Goal: Task Accomplishment & Management: Manage account settings

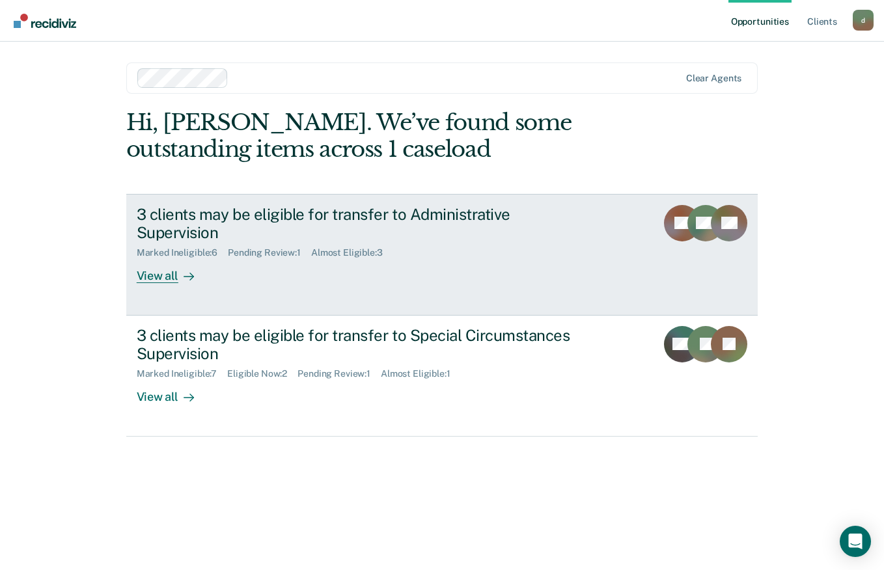
click at [161, 259] on div "View all" at bounding box center [173, 271] width 73 height 25
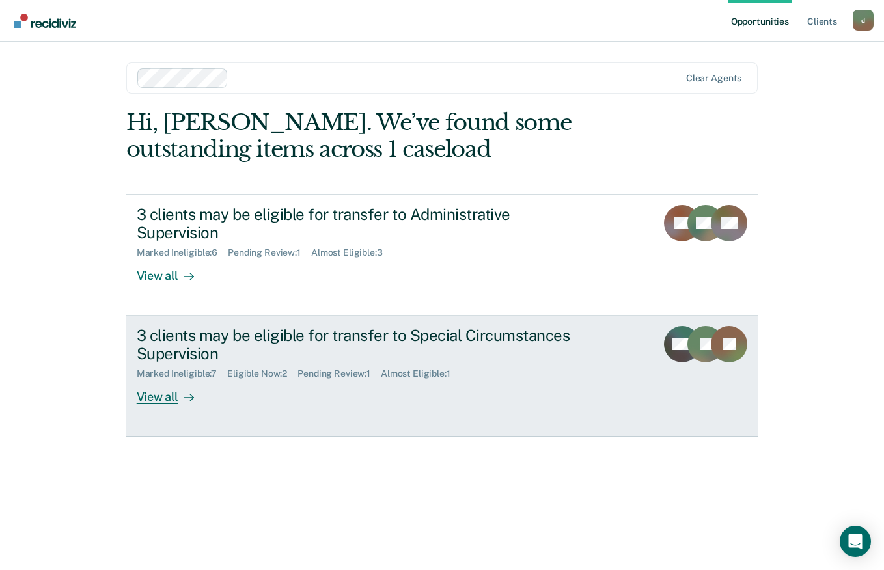
click at [157, 380] on div "View all" at bounding box center [173, 392] width 73 height 25
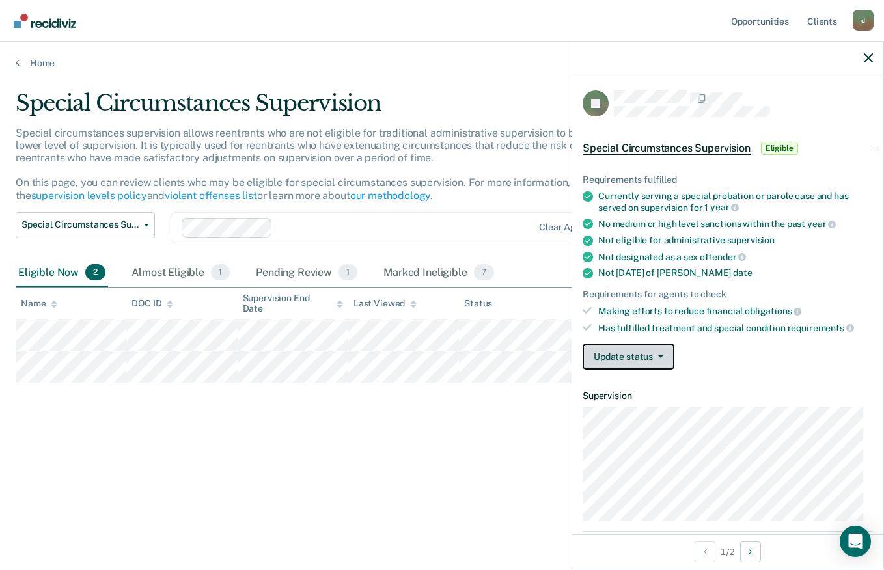
click at [658, 356] on icon "button" at bounding box center [660, 357] width 5 height 3
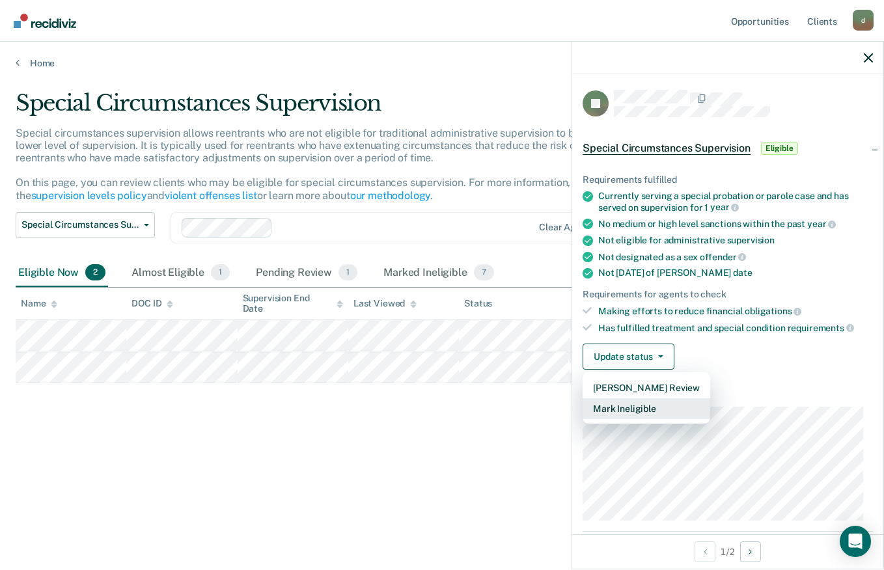
click at [640, 409] on button "Mark Ineligible" at bounding box center [647, 409] width 128 height 21
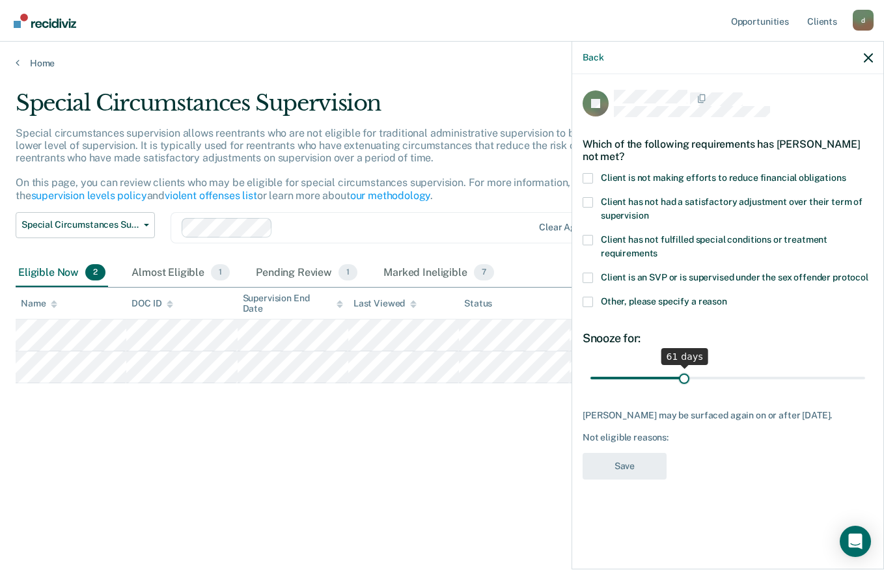
drag, startPoint x: 649, startPoint y: 376, endPoint x: 684, endPoint y: 377, distance: 34.5
click at [684, 377] on input "range" at bounding box center [728, 378] width 275 height 23
click at [682, 380] on input "range" at bounding box center [728, 378] width 275 height 23
drag, startPoint x: 682, startPoint y: 380, endPoint x: 742, endPoint y: 379, distance: 59.9
type input "100"
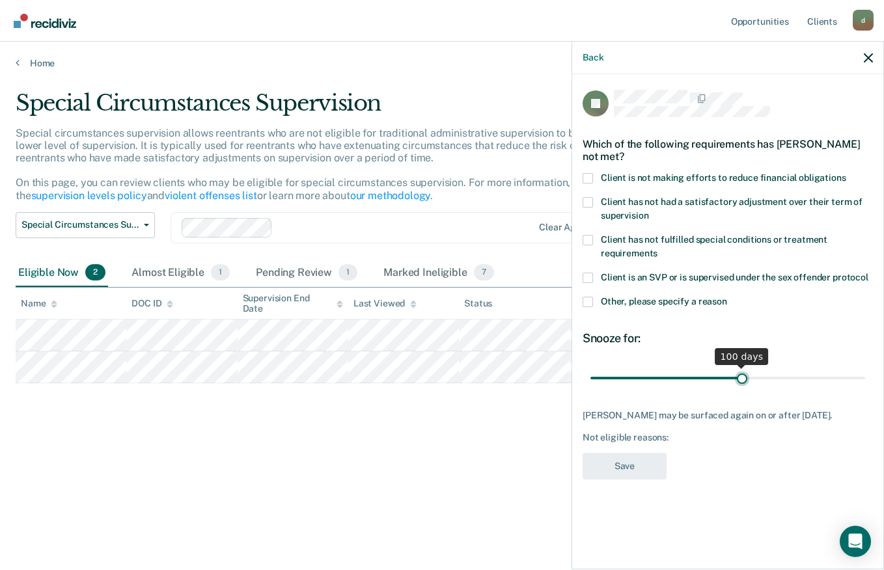
click at [742, 379] on input "range" at bounding box center [728, 378] width 275 height 23
click at [587, 177] on span at bounding box center [588, 178] width 10 height 10
click at [847, 173] on input "Client is not making efforts to reduce financial obligations" at bounding box center [847, 173] width 0 height 0
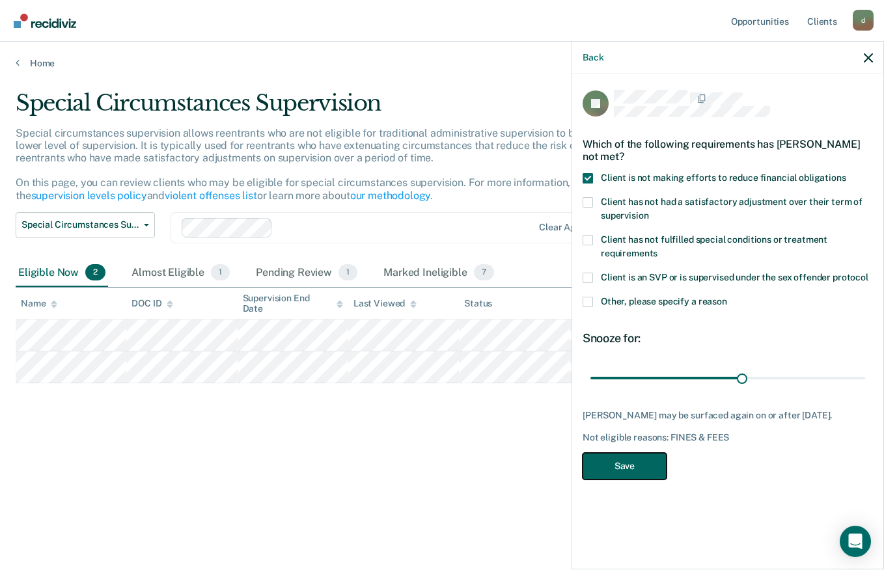
click at [609, 469] on button "Save" at bounding box center [625, 466] width 84 height 27
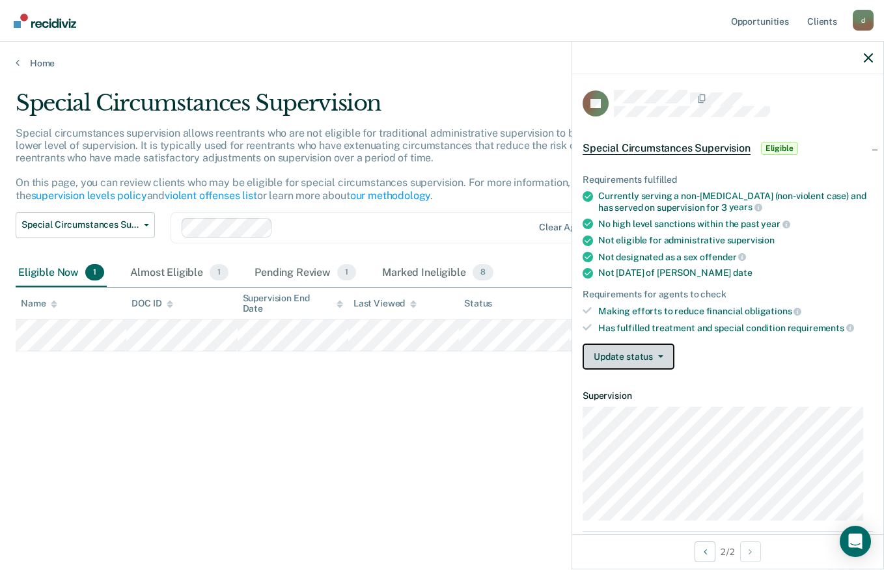
click at [658, 350] on button "Update status" at bounding box center [629, 357] width 92 height 26
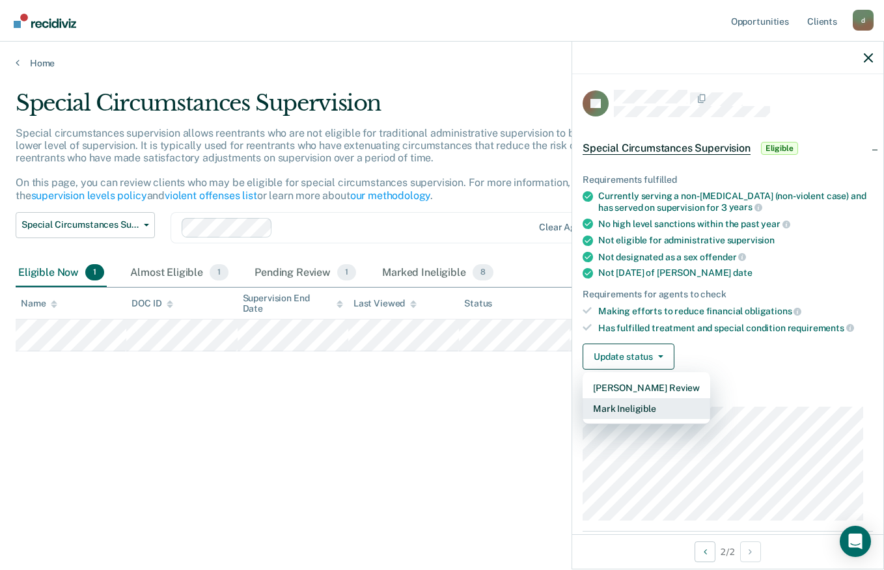
click at [621, 412] on button "Mark Ineligible" at bounding box center [647, 409] width 128 height 21
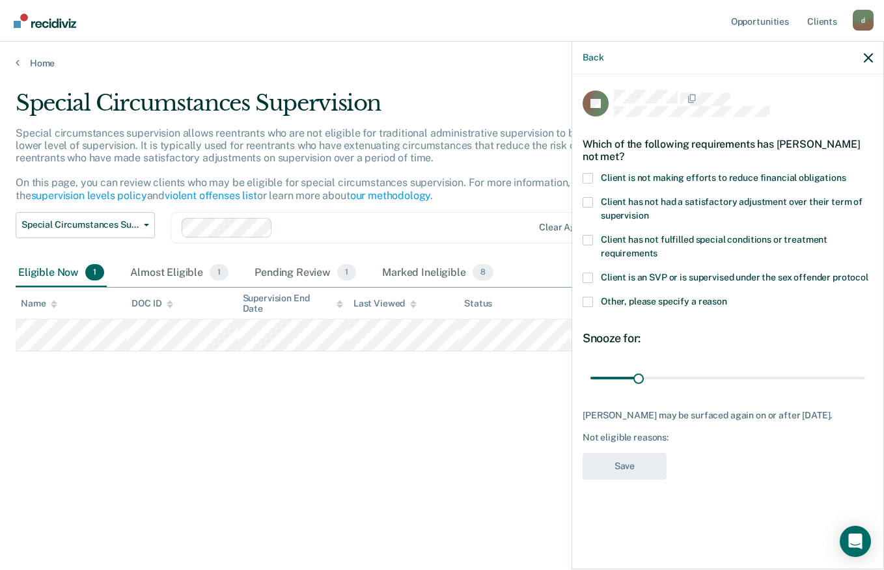
click at [588, 175] on span at bounding box center [588, 178] width 10 height 10
click at [847, 173] on input "Client is not making efforts to reduce financial obligations" at bounding box center [847, 173] width 0 height 0
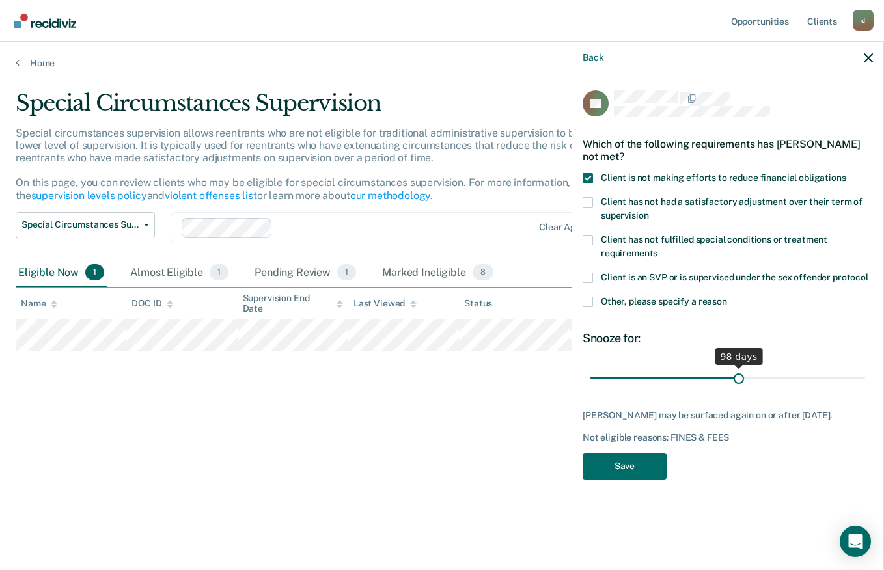
drag, startPoint x: 663, startPoint y: 381, endPoint x: 738, endPoint y: 380, distance: 75.5
click at [738, 380] on input "range" at bounding box center [728, 378] width 275 height 23
type input "100"
click at [742, 382] on input "range" at bounding box center [728, 378] width 275 height 23
click at [641, 468] on button "Save" at bounding box center [625, 466] width 84 height 27
